Goal: Task Accomplishment & Management: Use online tool/utility

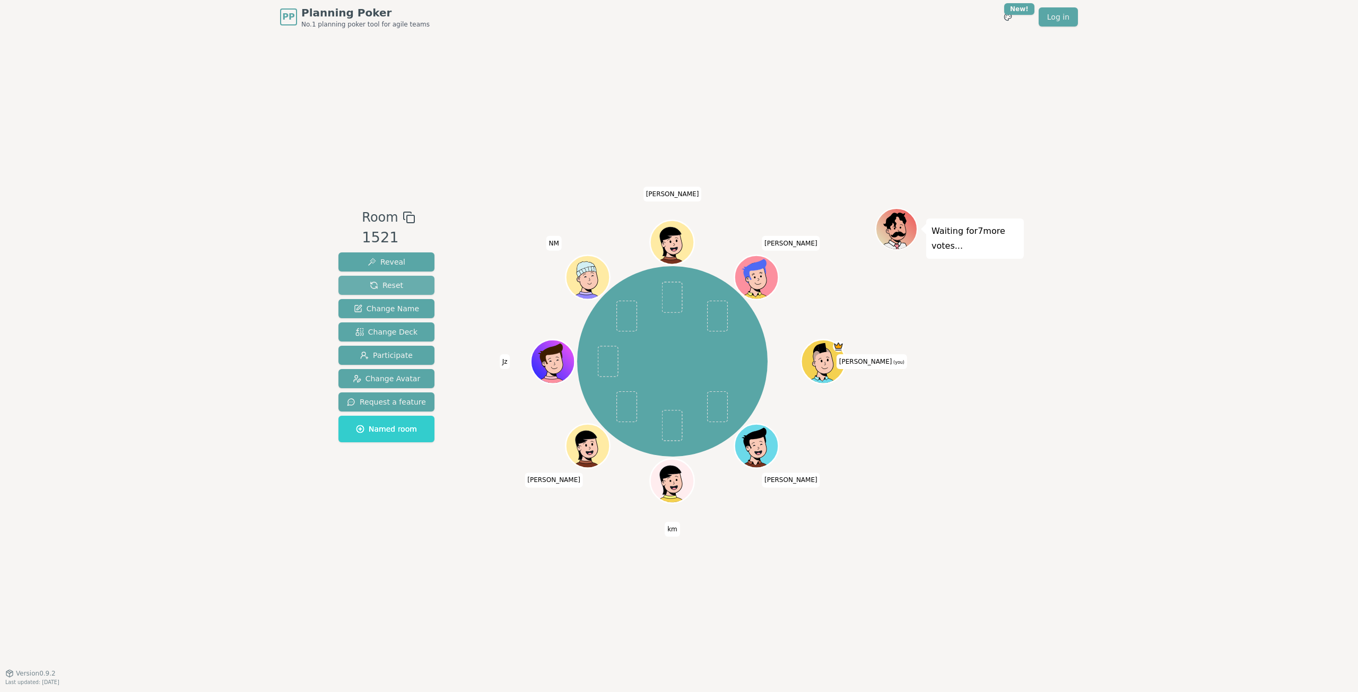
click at [391, 288] on span "Reset" at bounding box center [386, 285] width 33 height 11
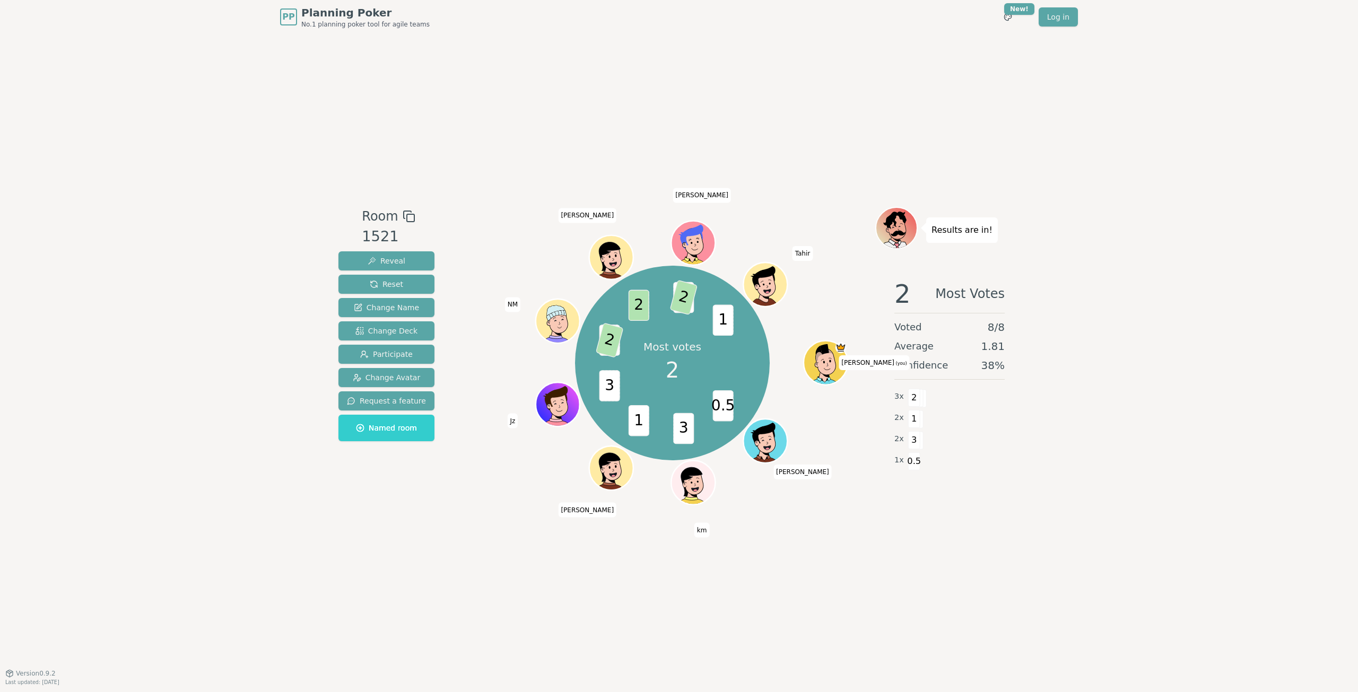
click at [796, 569] on div "Room 1521 Reveal Reset Change Name Change Deck Participate Change Avatar Reques…" at bounding box center [679, 353] width 690 height 639
click at [798, 551] on div "Room 1521 Reveal Reset Change Name Change Deck Participate Change Avatar Reques…" at bounding box center [679, 353] width 690 height 639
click at [383, 285] on span "Reset" at bounding box center [386, 284] width 33 height 11
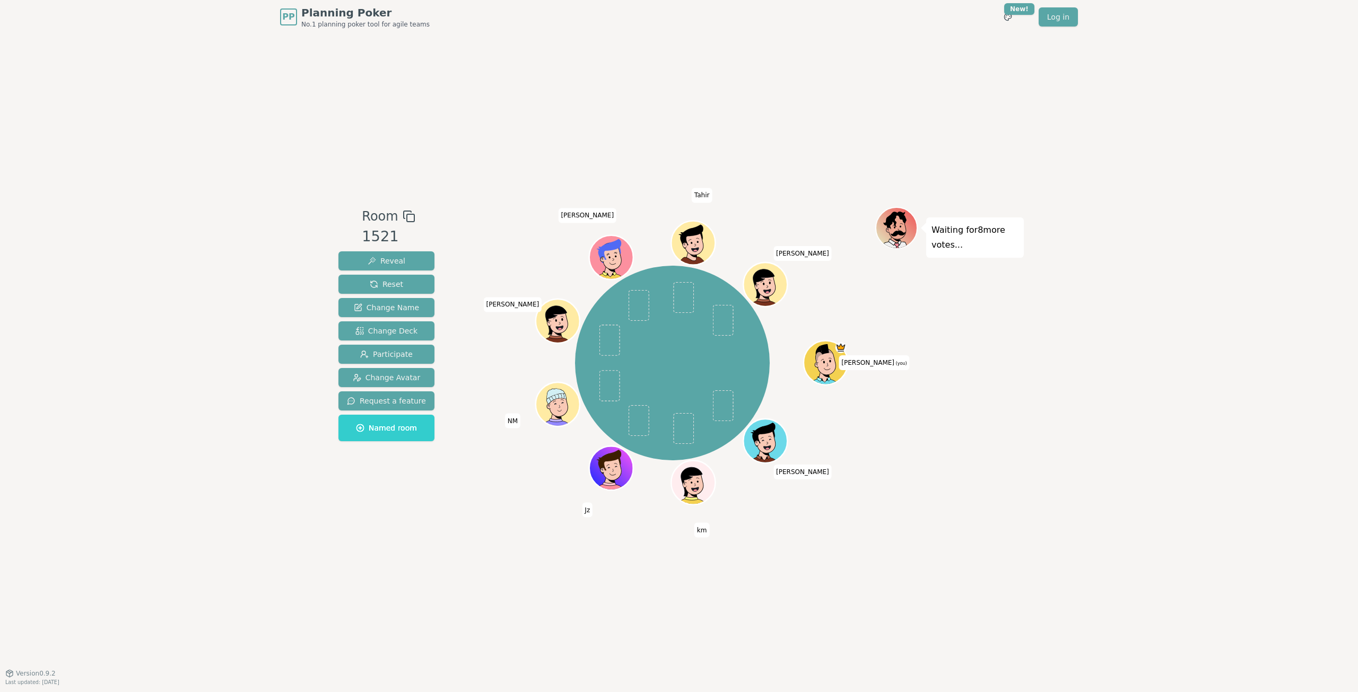
click at [448, 162] on div "Room 1521 Reveal Reset Change Name Change Deck Participate Change Avatar Reques…" at bounding box center [679, 353] width 690 height 639
click at [407, 264] on button "Reveal" at bounding box center [386, 260] width 96 height 19
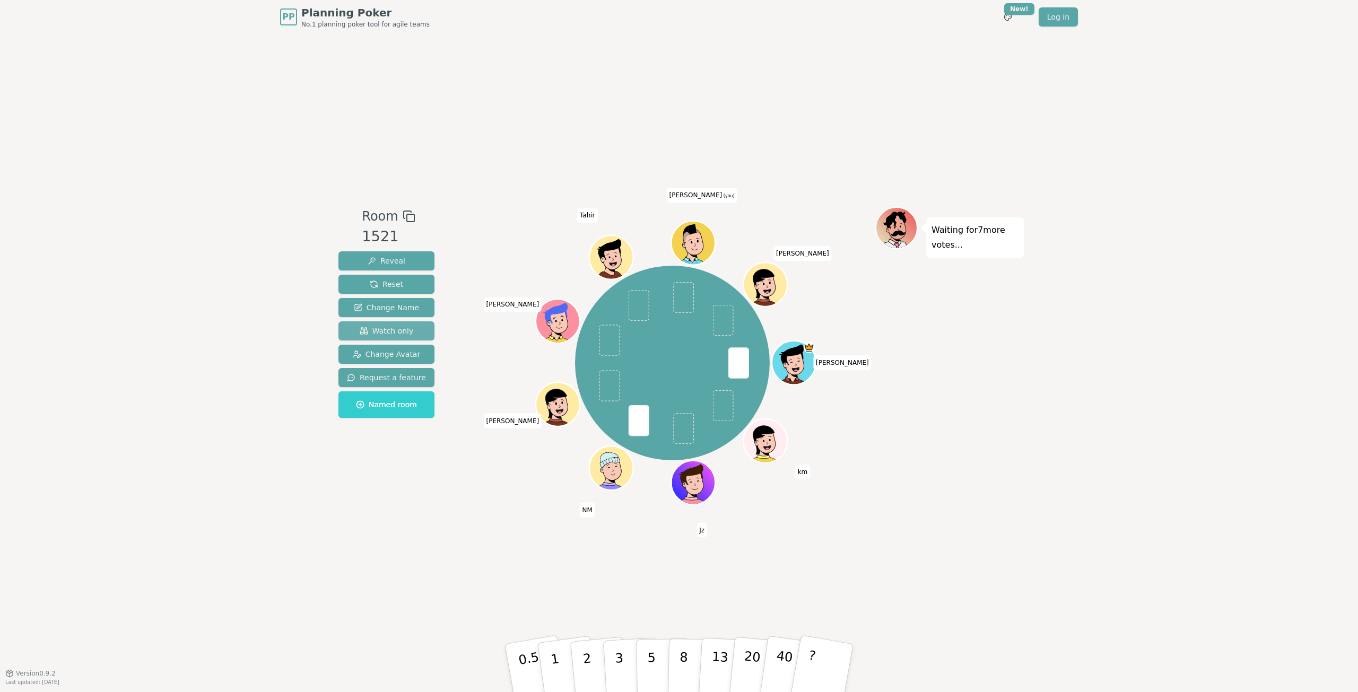
click at [390, 329] on span "Watch only" at bounding box center [387, 331] width 54 height 11
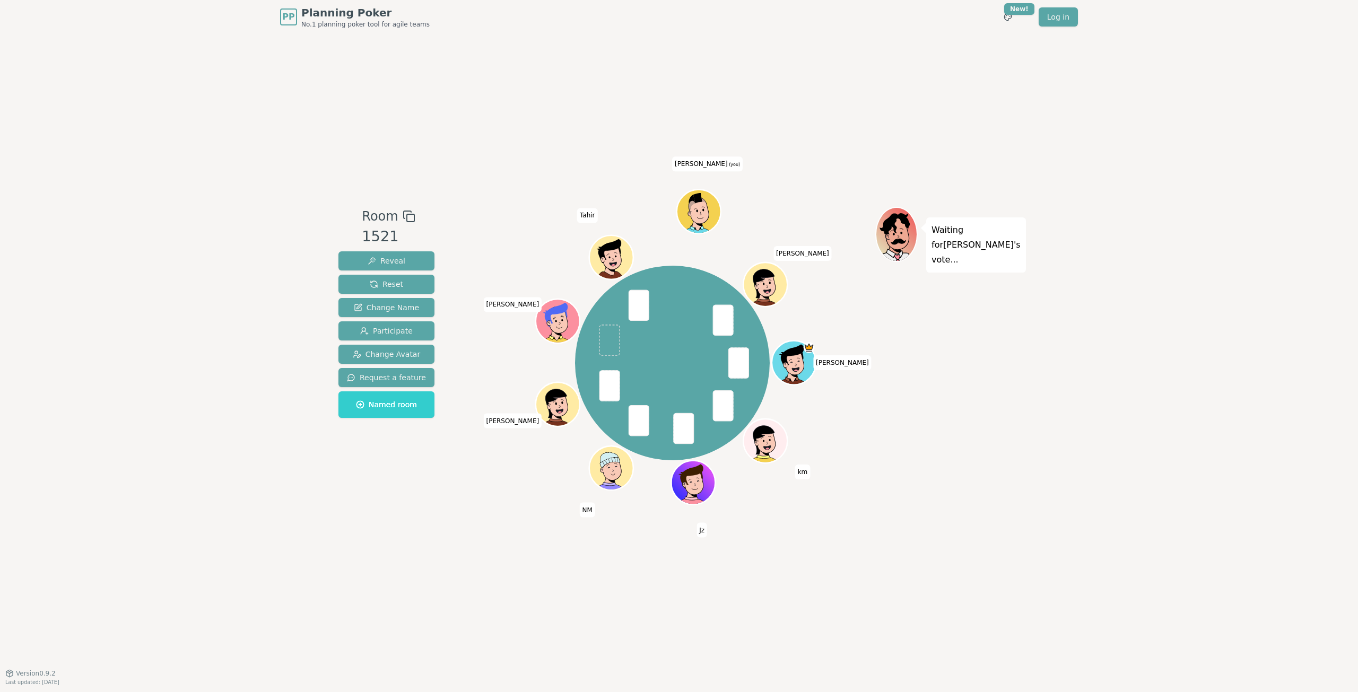
click at [556, 153] on div "Room 1521 Reveal Reset Change Name Participate Change Avatar Request a feature …" at bounding box center [679, 353] width 690 height 639
click at [402, 256] on button "Reveal" at bounding box center [386, 260] width 96 height 19
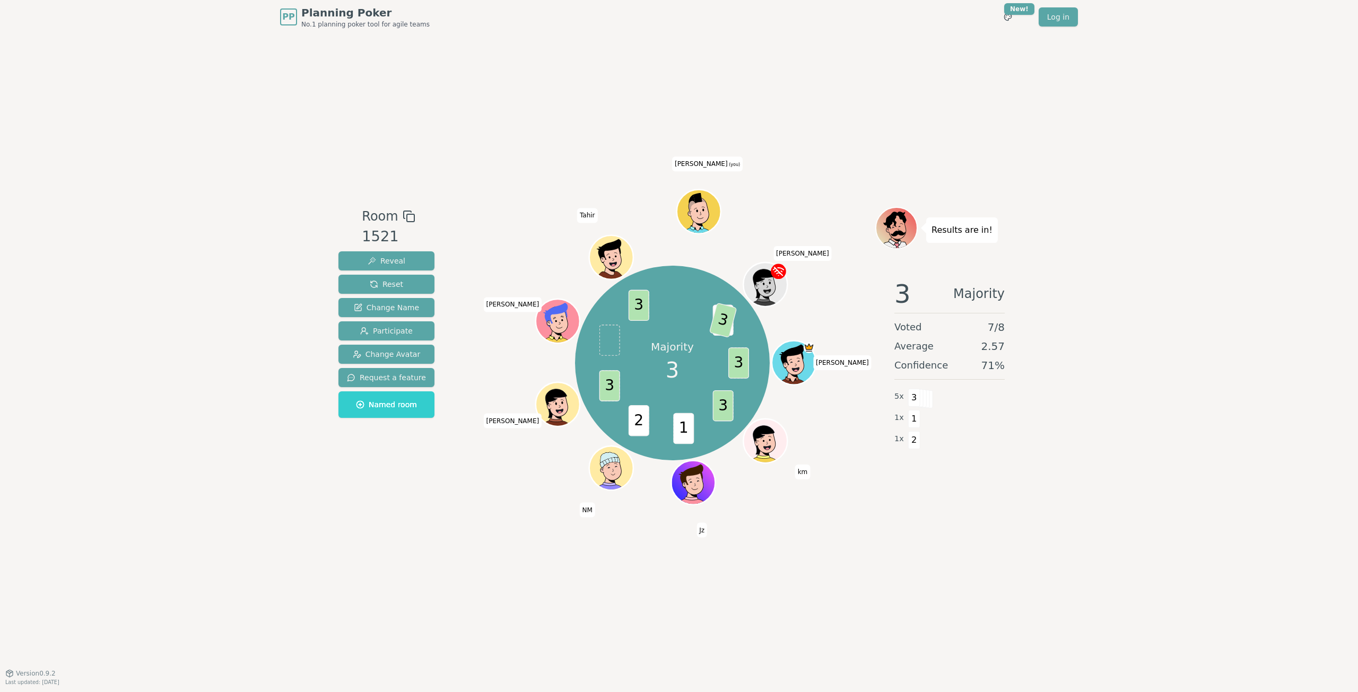
click at [826, 617] on div "Room 1521 Reveal Reset Change Name Participate Change Avatar Request a feature …" at bounding box center [679, 353] width 690 height 639
click at [539, 155] on div "Room 1521 Reveal Reset Change Name Participate Change Avatar Request a feature …" at bounding box center [679, 353] width 690 height 639
click at [397, 291] on button "Reset" at bounding box center [386, 284] width 96 height 19
click at [971, 563] on div "Room 1521 Reveal Reset Change Name Participate Change Avatar Request a feature …" at bounding box center [679, 353] width 690 height 639
click at [953, 499] on div "Results are in! 1 Majority Voted 8 / 8 Average 1.44 Confidence 63 % 5 x 1 2 x 3…" at bounding box center [949, 354] width 149 height 294
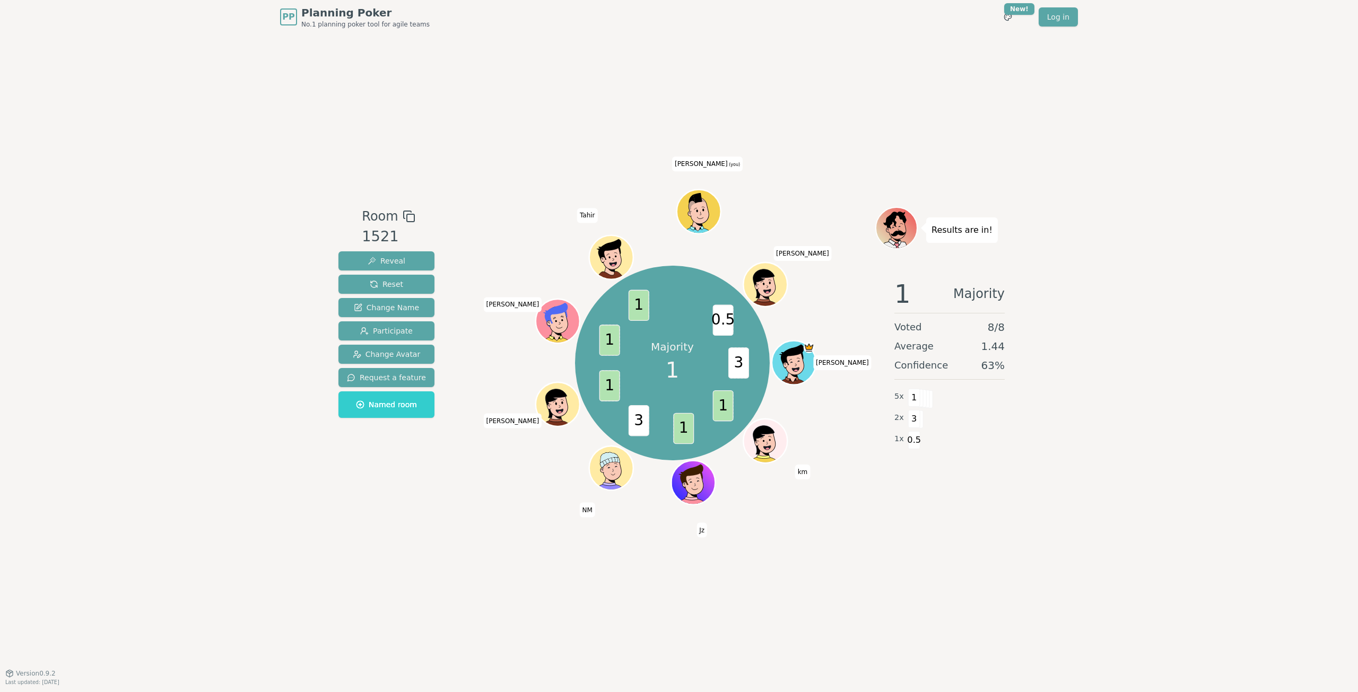
click at [1118, 516] on div "PP Planning Poker No.1 planning poker tool for agile teams Toggle theme New! Lo…" at bounding box center [679, 346] width 1358 height 692
click at [835, 599] on div "Room 1521 Reveal Reset Change Name Participate Change Avatar Request a feature …" at bounding box center [679, 353] width 690 height 639
click at [847, 528] on div "Room 1521 Reveal Reset Change Name Participate Change Avatar Request a feature …" at bounding box center [679, 353] width 690 height 639
